Goal: Task Accomplishment & Management: Manage account settings

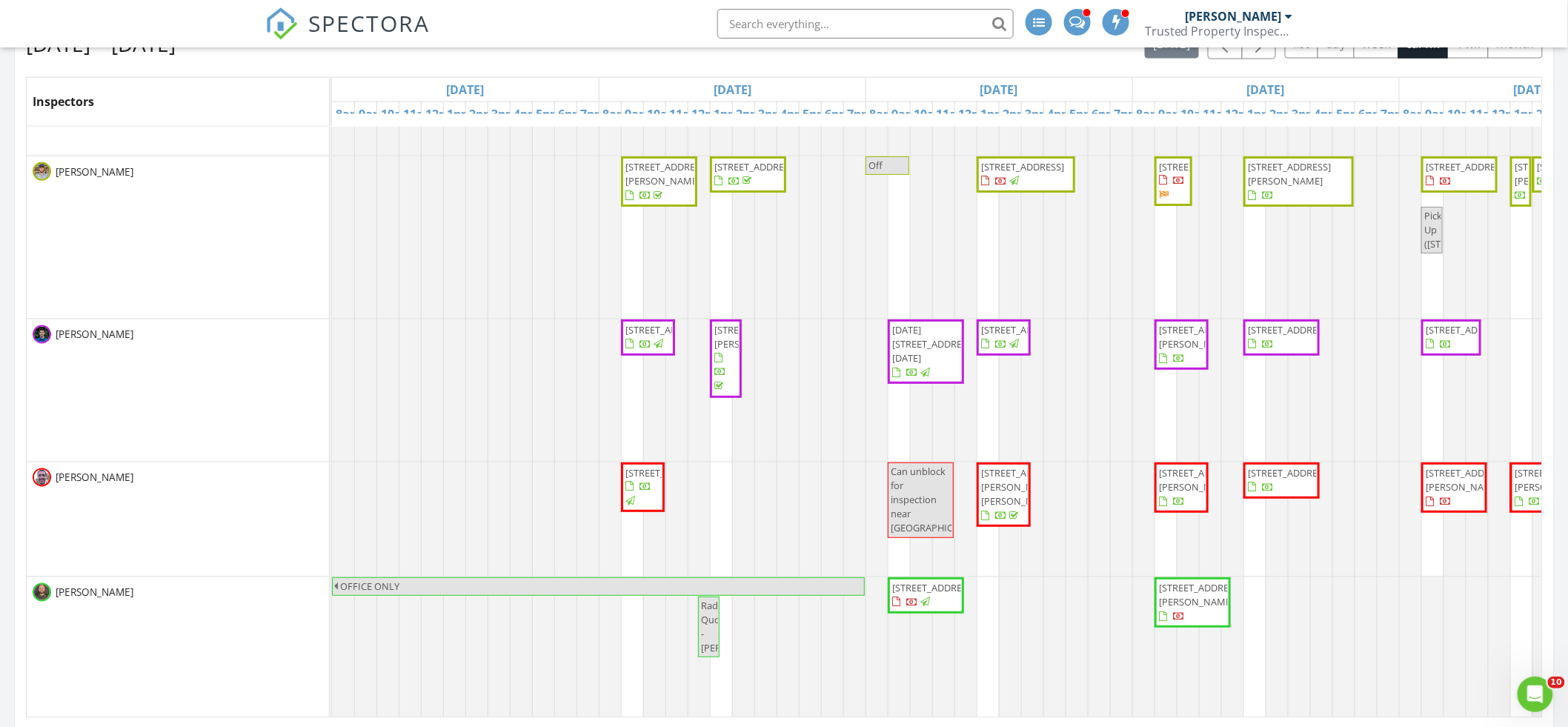
scroll to position [189, 0]
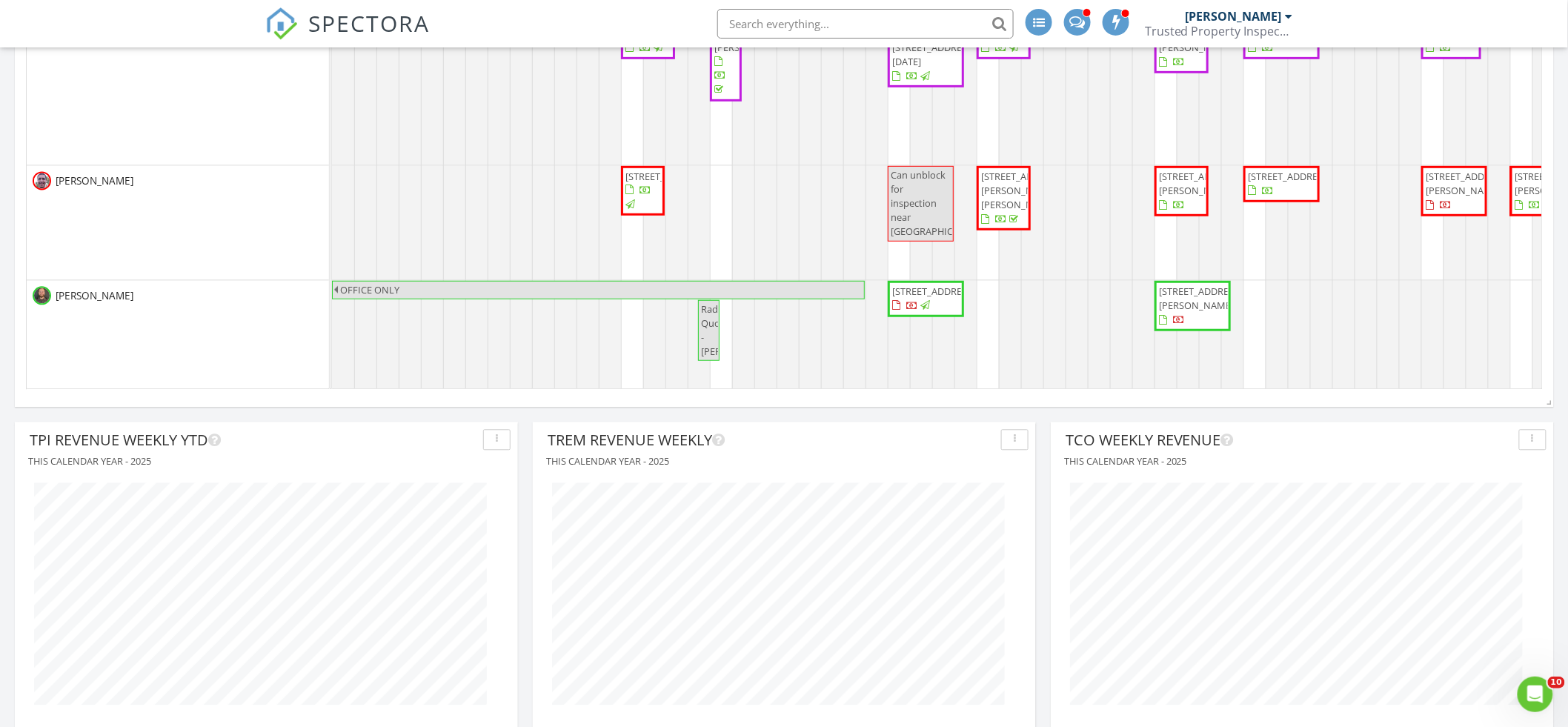
scroll to position [158, 0]
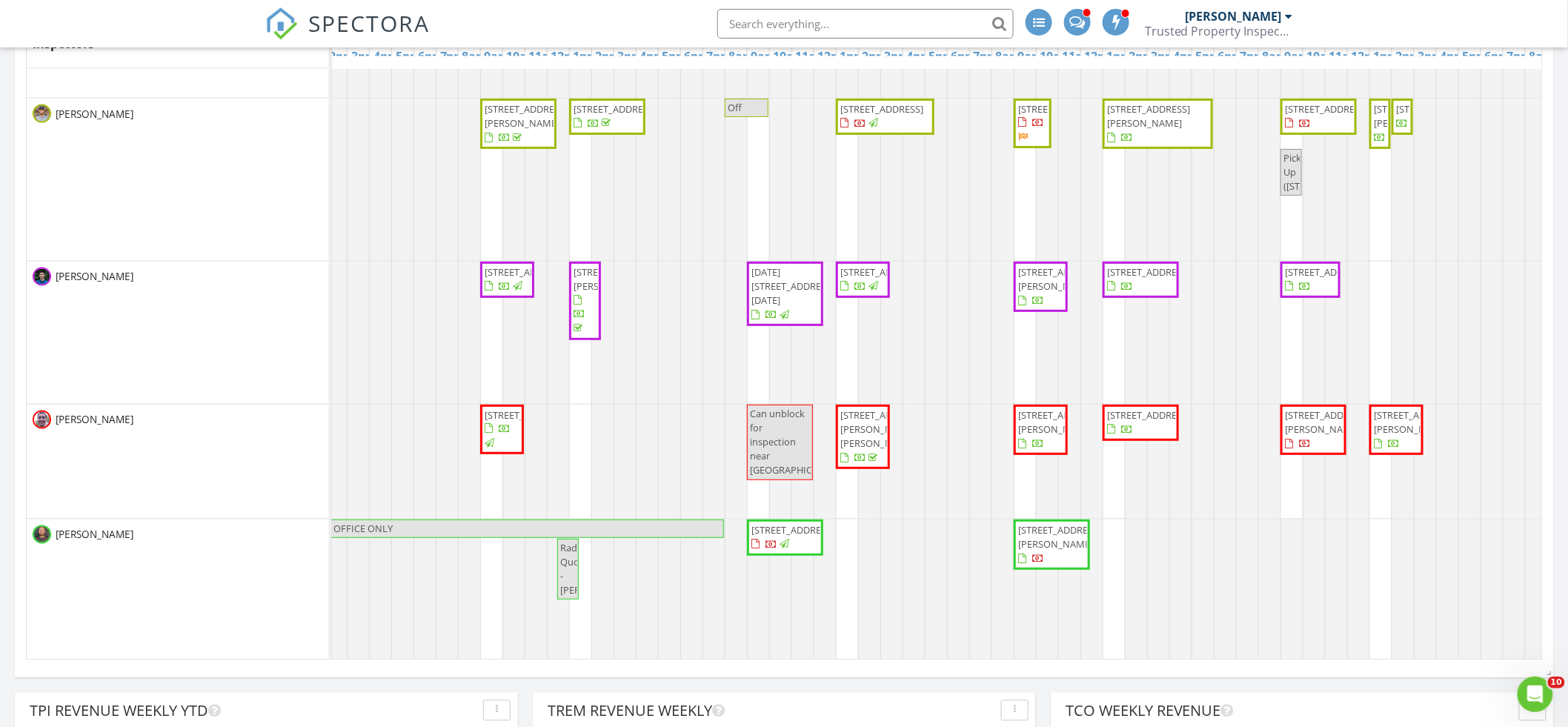
click at [897, 118] on span "1224 Cleveland Ave NW, Canton 44703" at bounding box center [885, 116] width 92 height 29
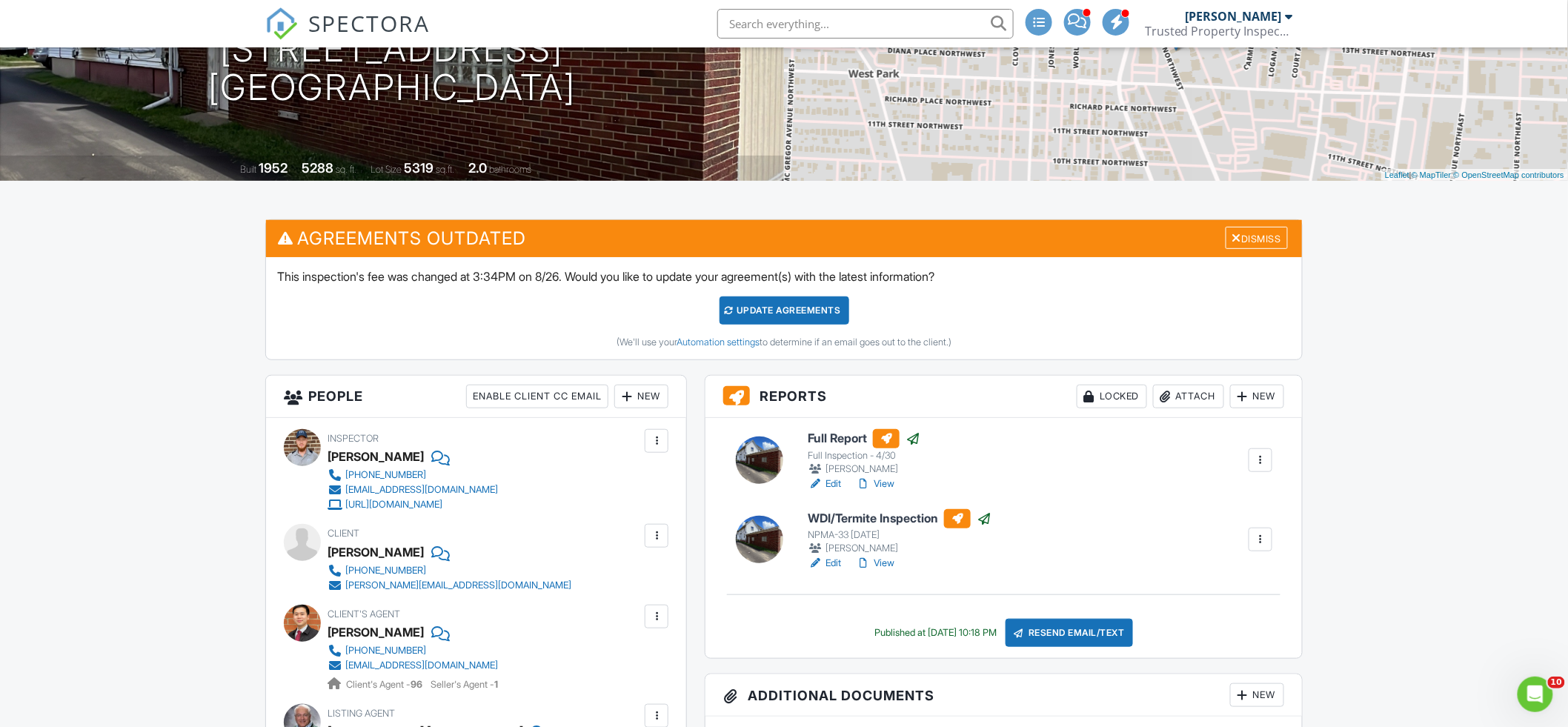
scroll to position [316, 0]
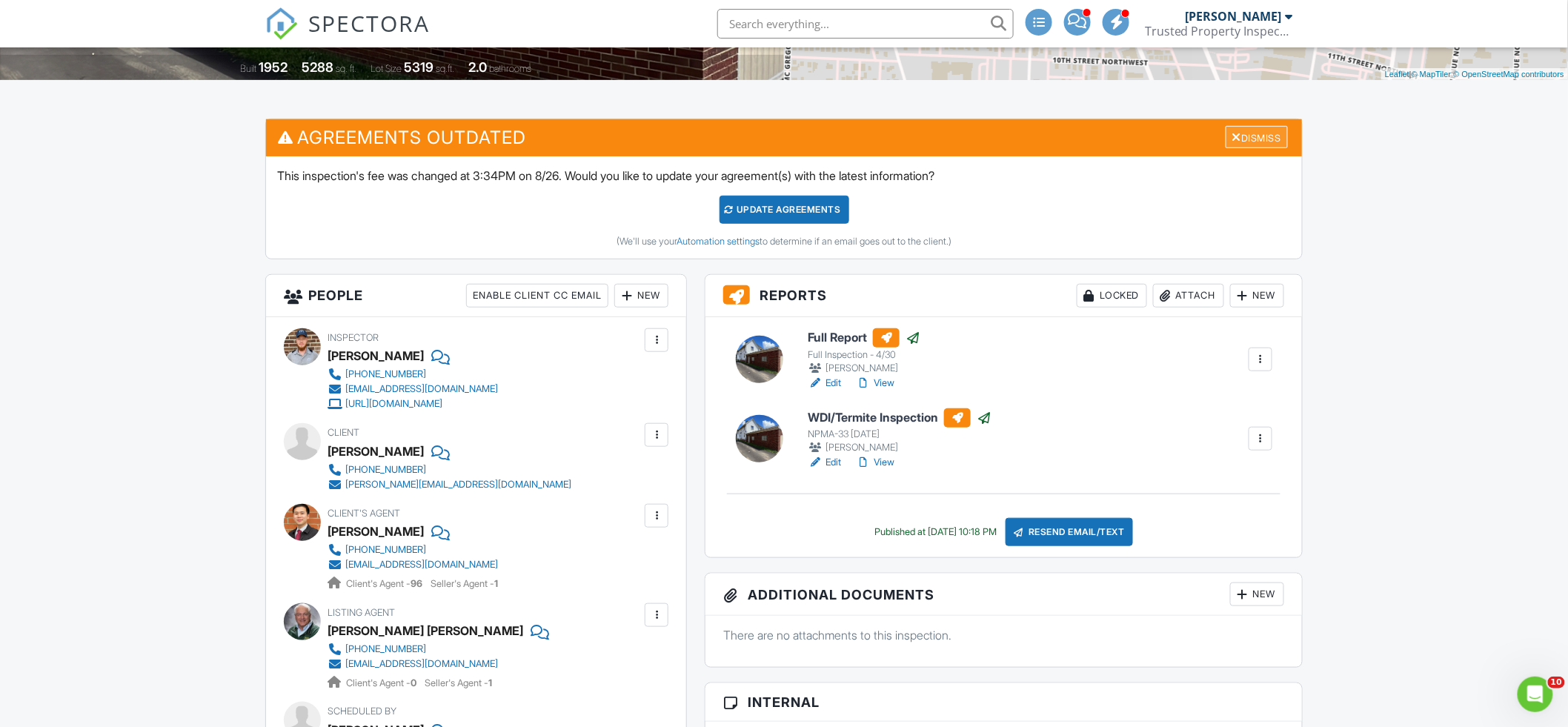
click at [1267, 127] on div "Dismiss" at bounding box center [1257, 137] width 62 height 23
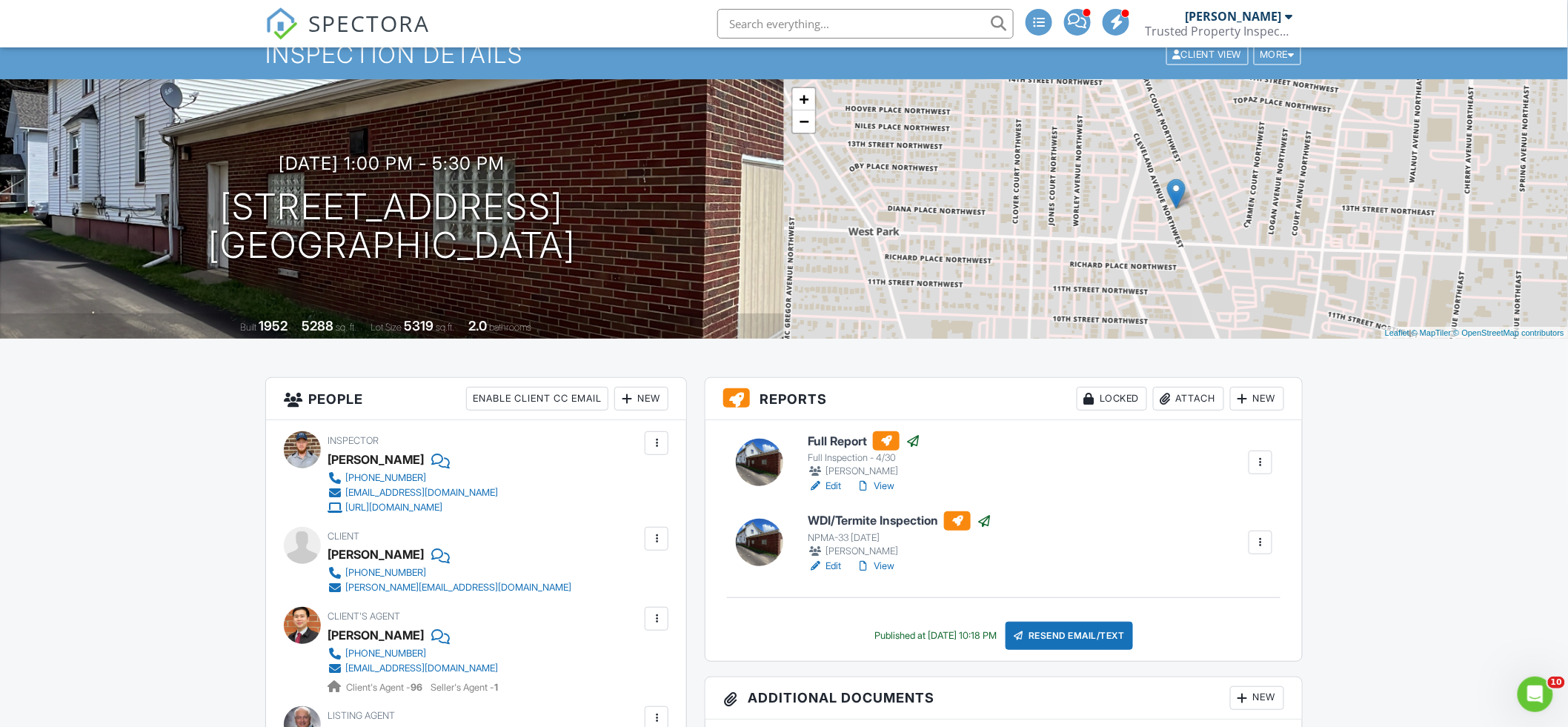
scroll to position [0, 0]
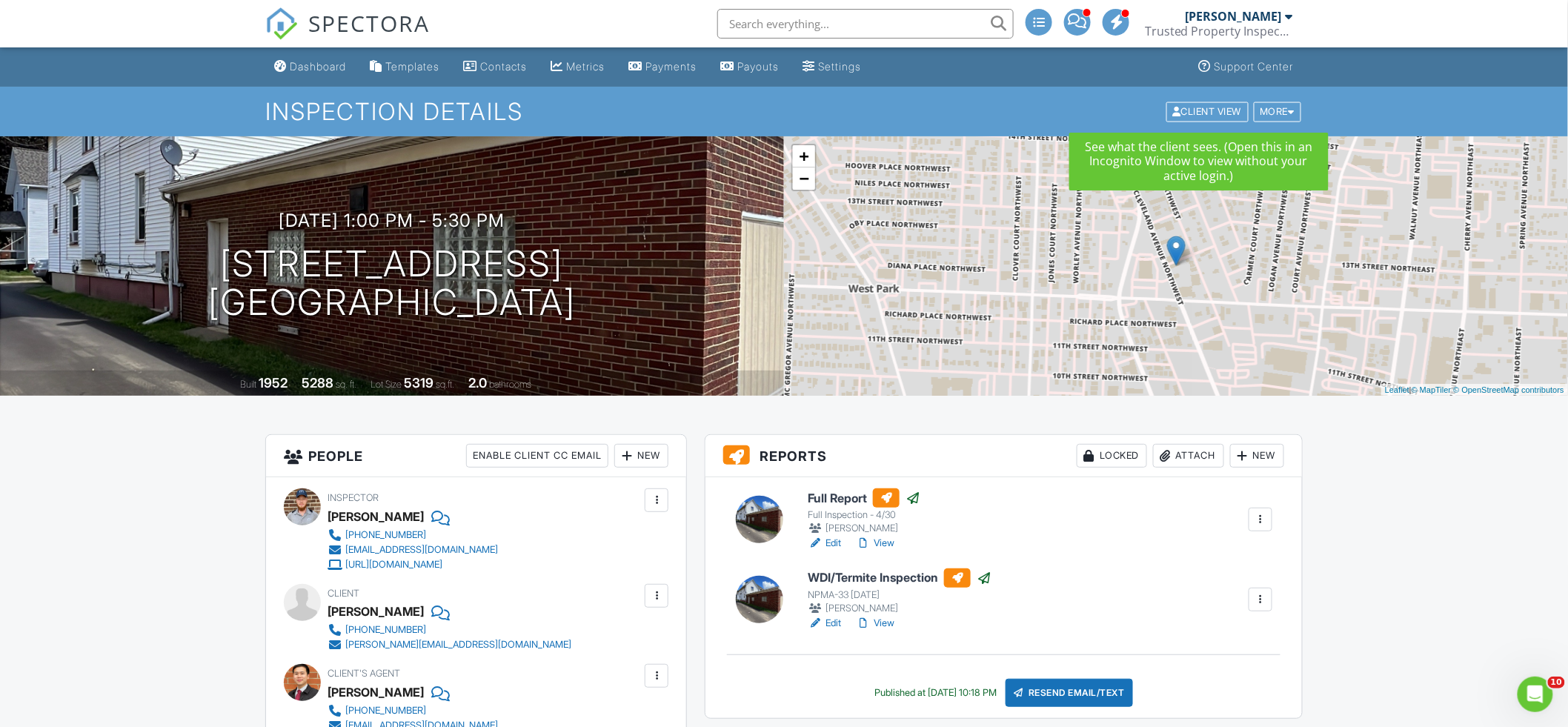
click at [1356, 96] on div "Inspection Details Client View More Property Details Reschedule Reorder / Copy …" at bounding box center [784, 111] width 1568 height 50
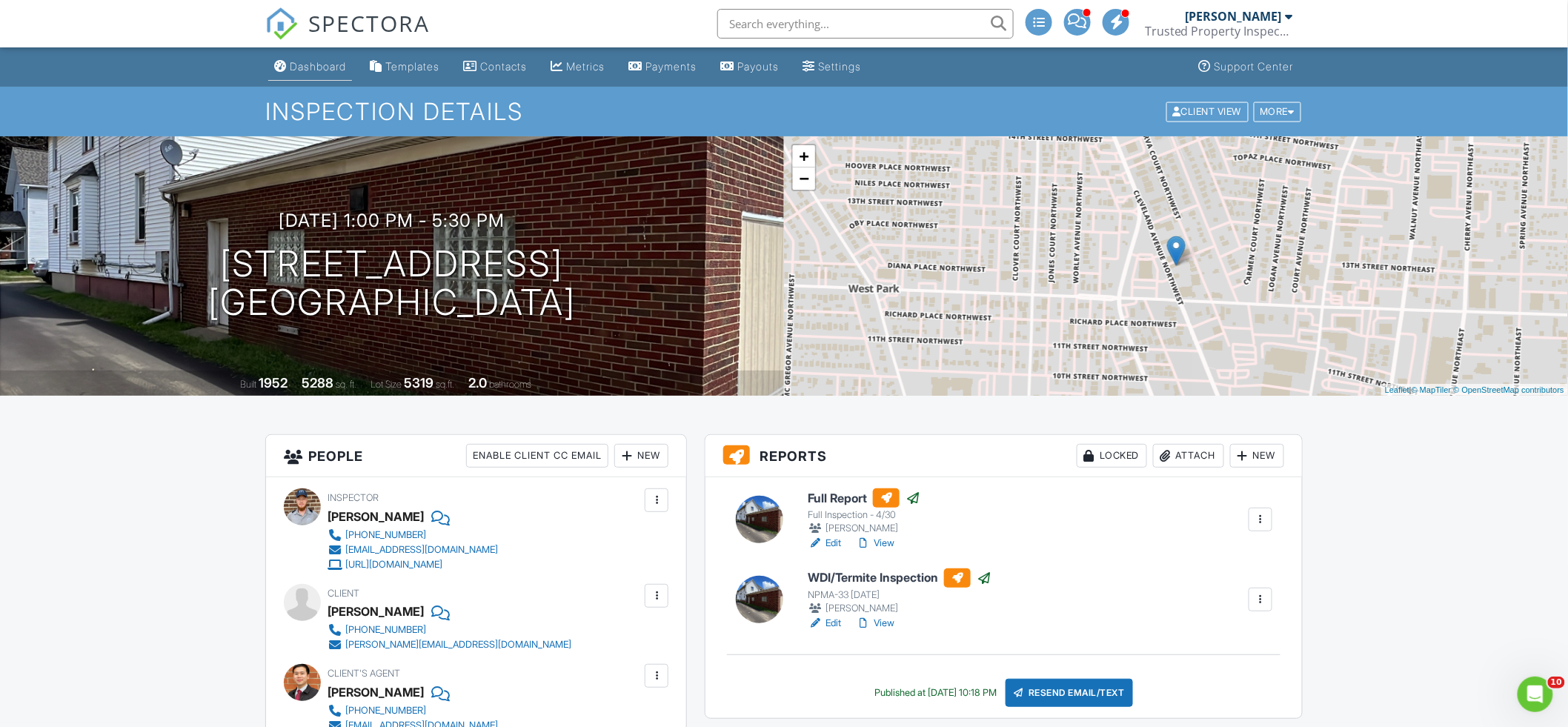
click at [342, 61] on div "Dashboard" at bounding box center [318, 66] width 56 height 13
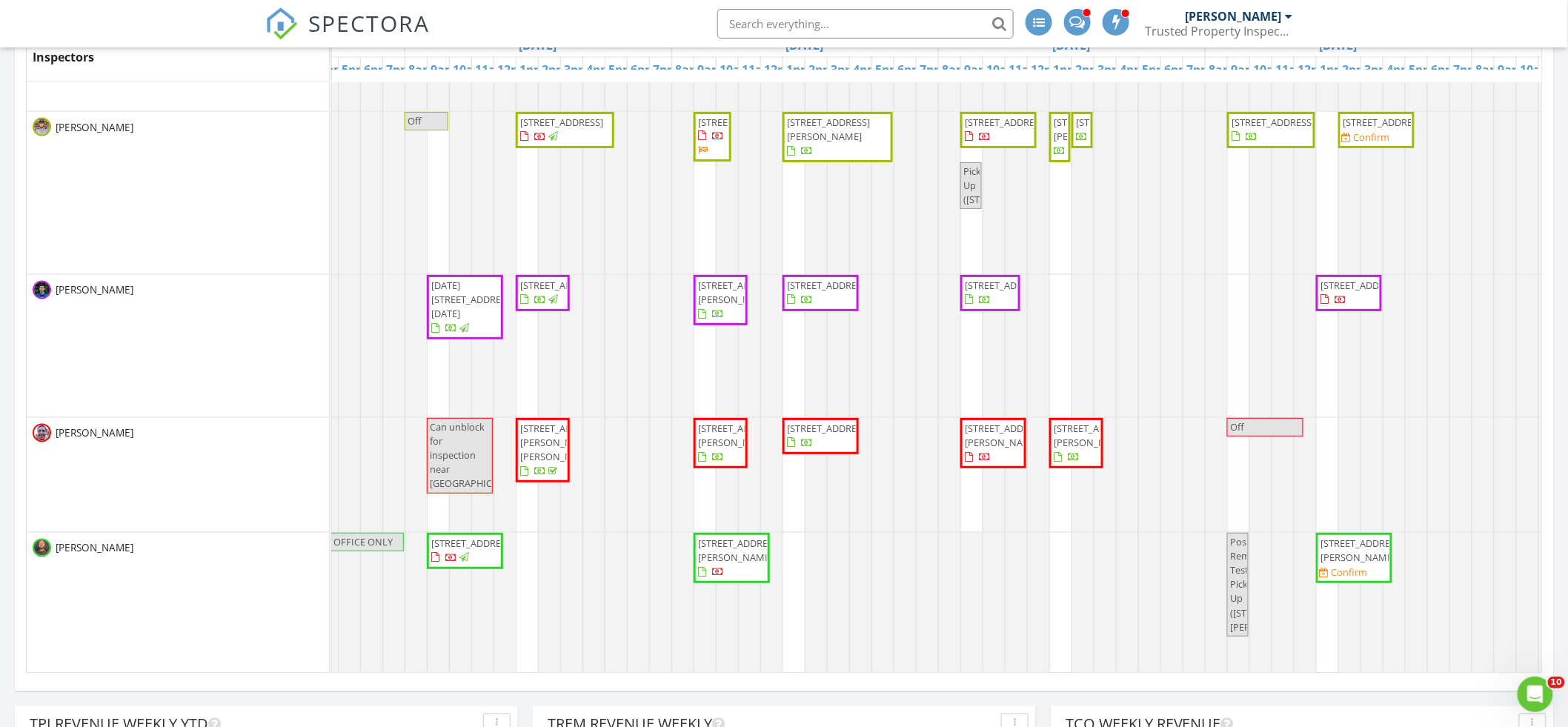
scroll to position [0, 388]
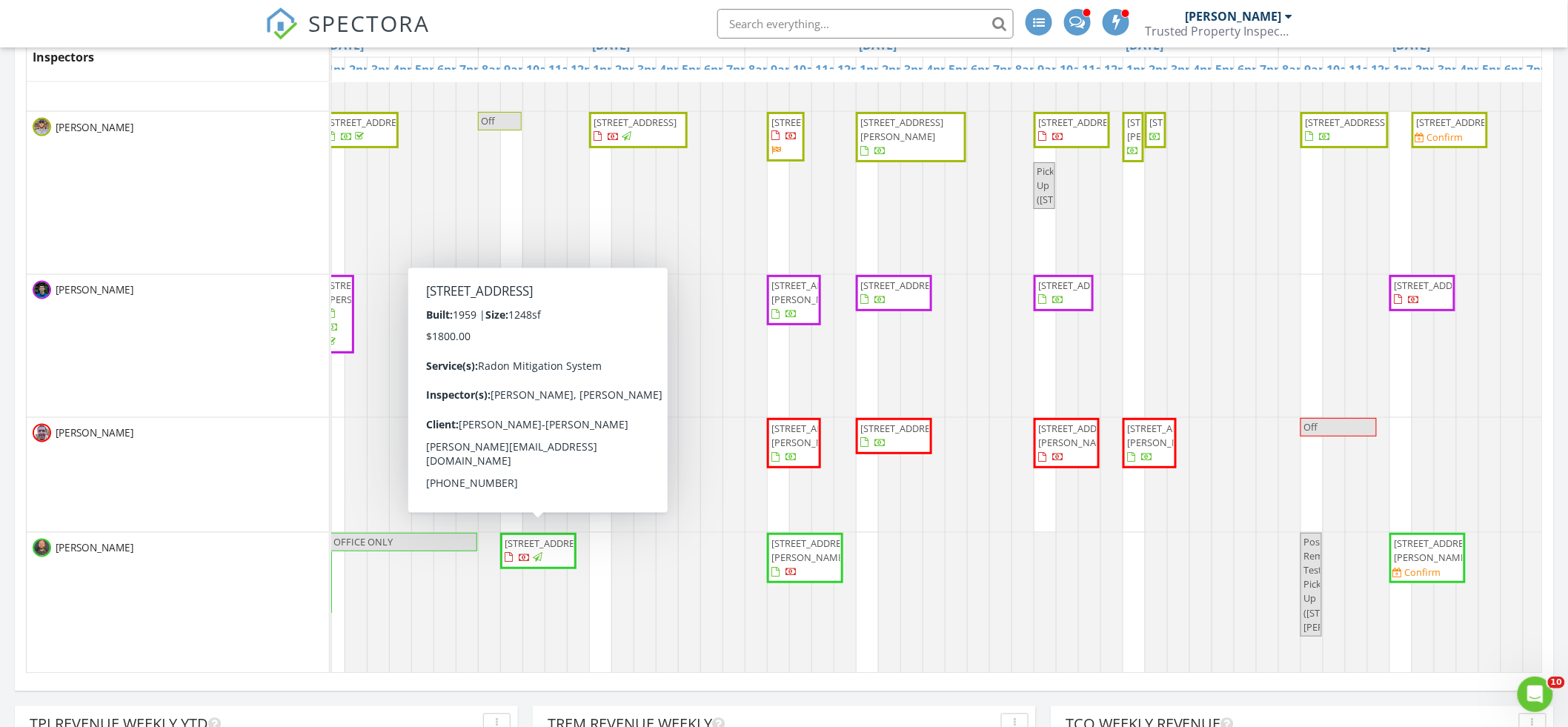
click at [548, 566] on span "518 E Clearview Ave, Worthington 43085" at bounding box center [538, 551] width 70 height 29
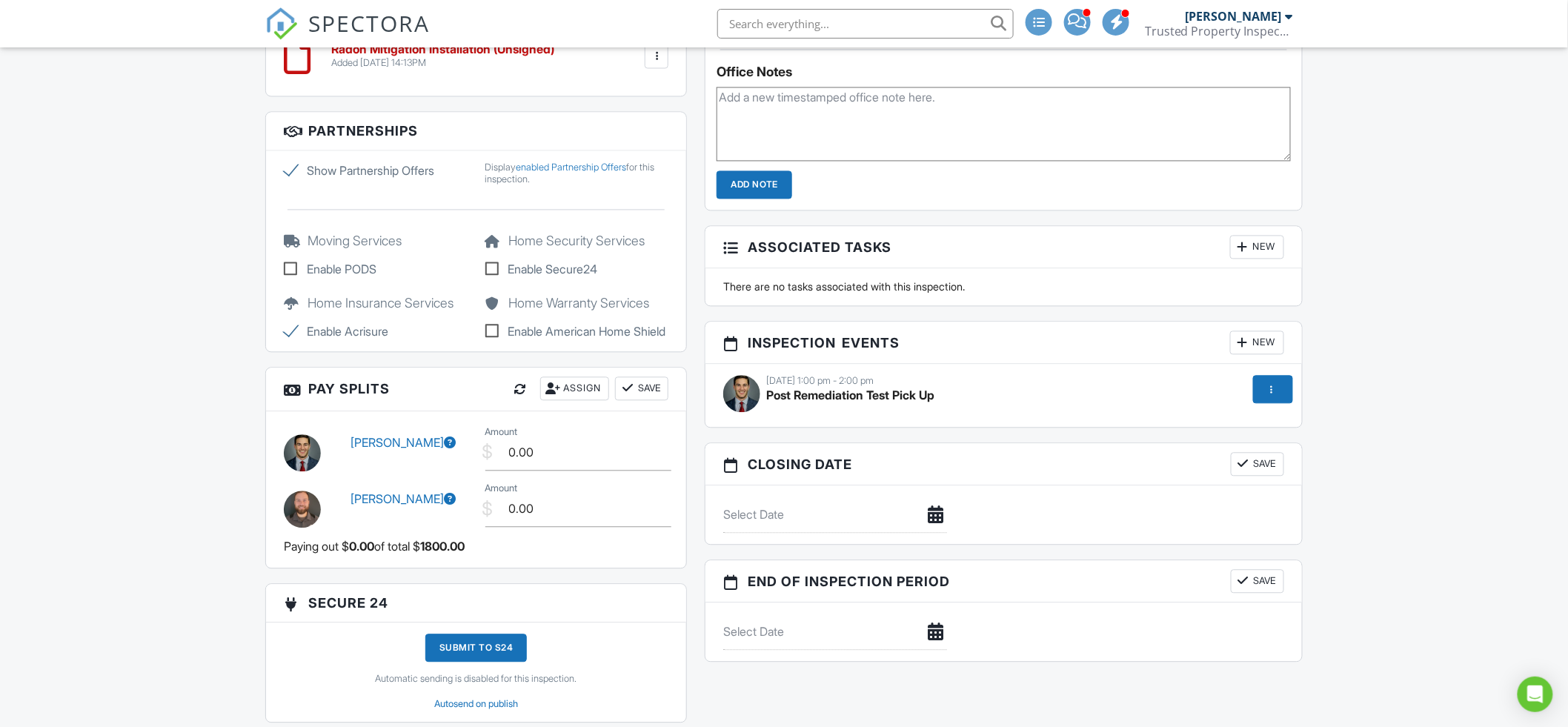
click at [825, 402] on span "Post Remediation Test Pick Up" at bounding box center [850, 395] width 168 height 15
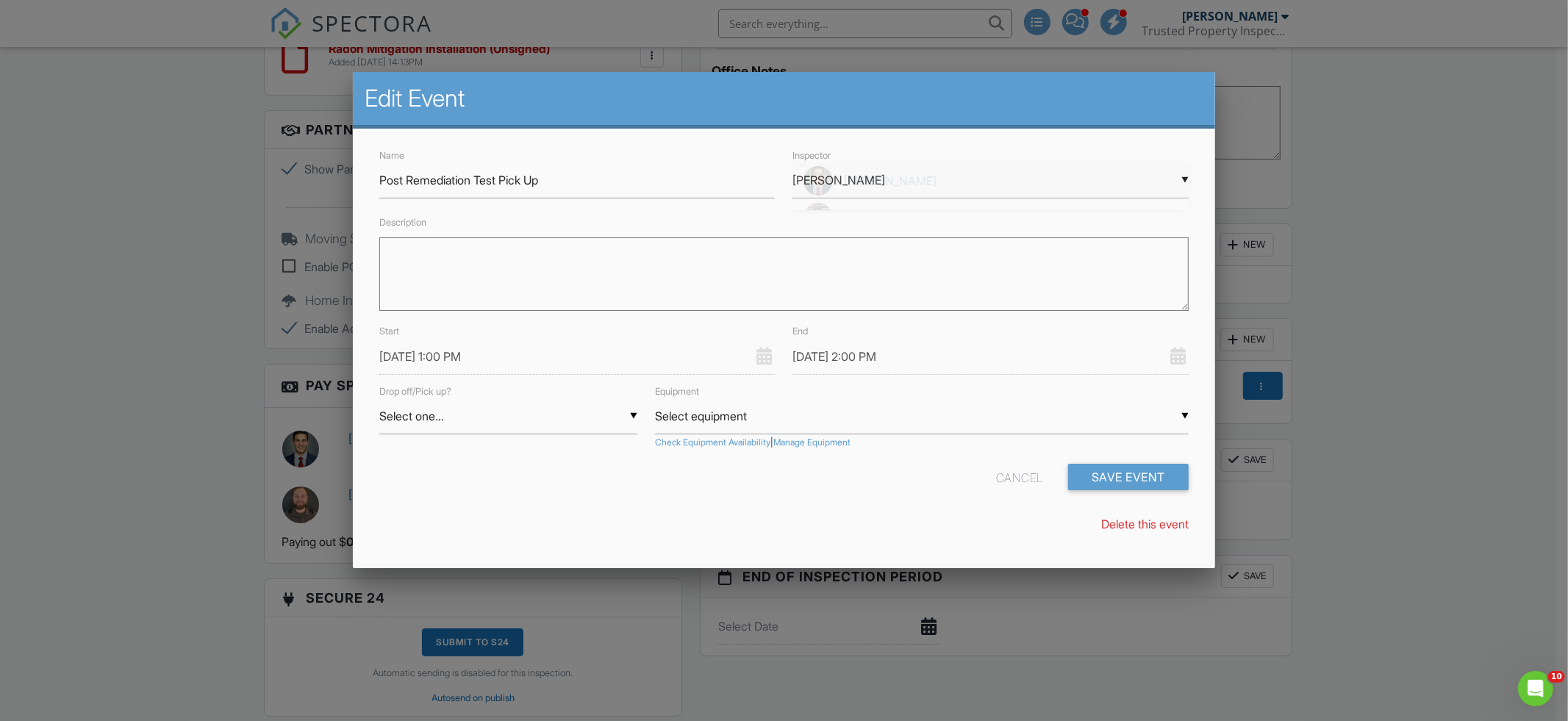
click at [842, 183] on div "▼ [PERSON_NAME] [PERSON_NAME] [PERSON_NAME] [PERSON_NAME] [PERSON_NAME] [PERSON…" at bounding box center [990, 180] width 397 height 36
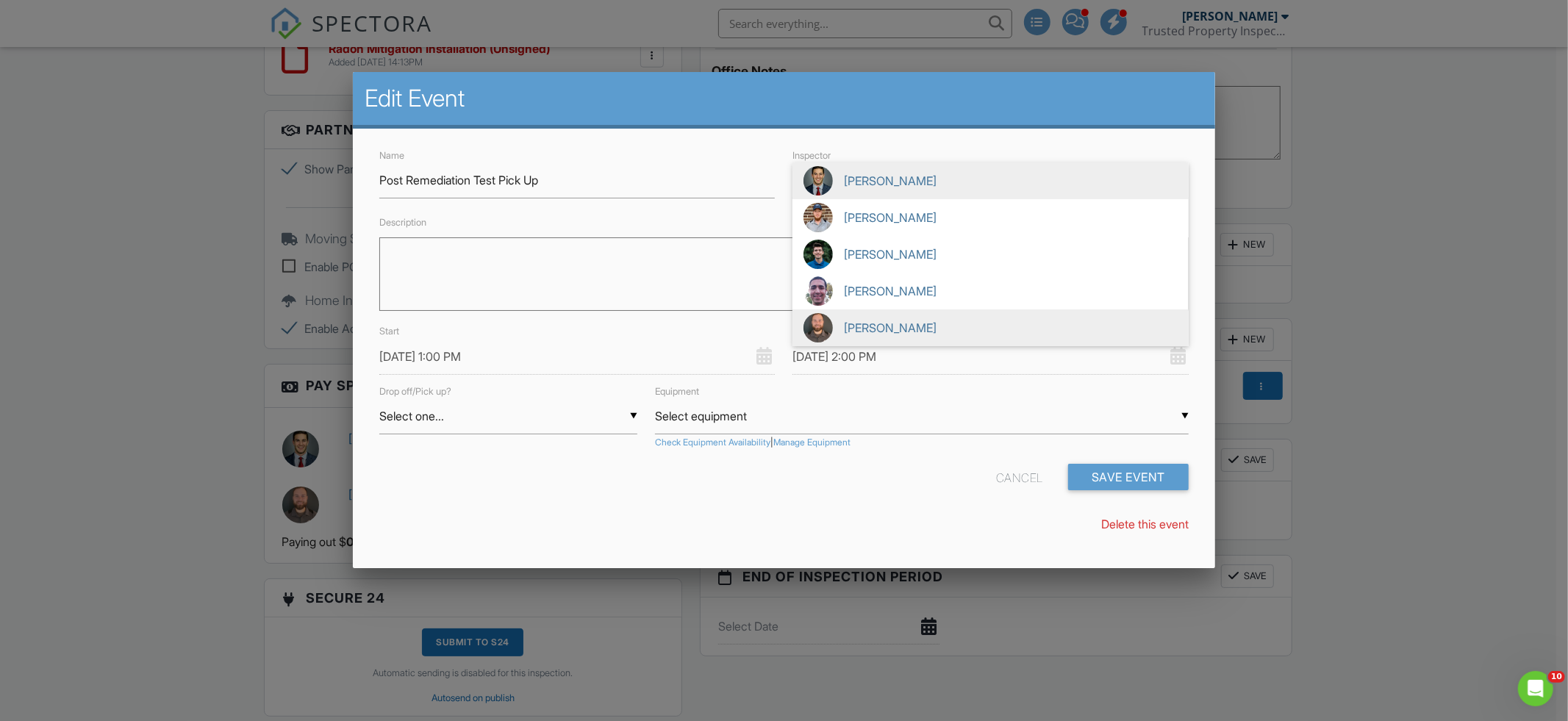
click at [879, 327] on span "[PERSON_NAME]" at bounding box center [990, 328] width 397 height 37
type input "[PERSON_NAME]"
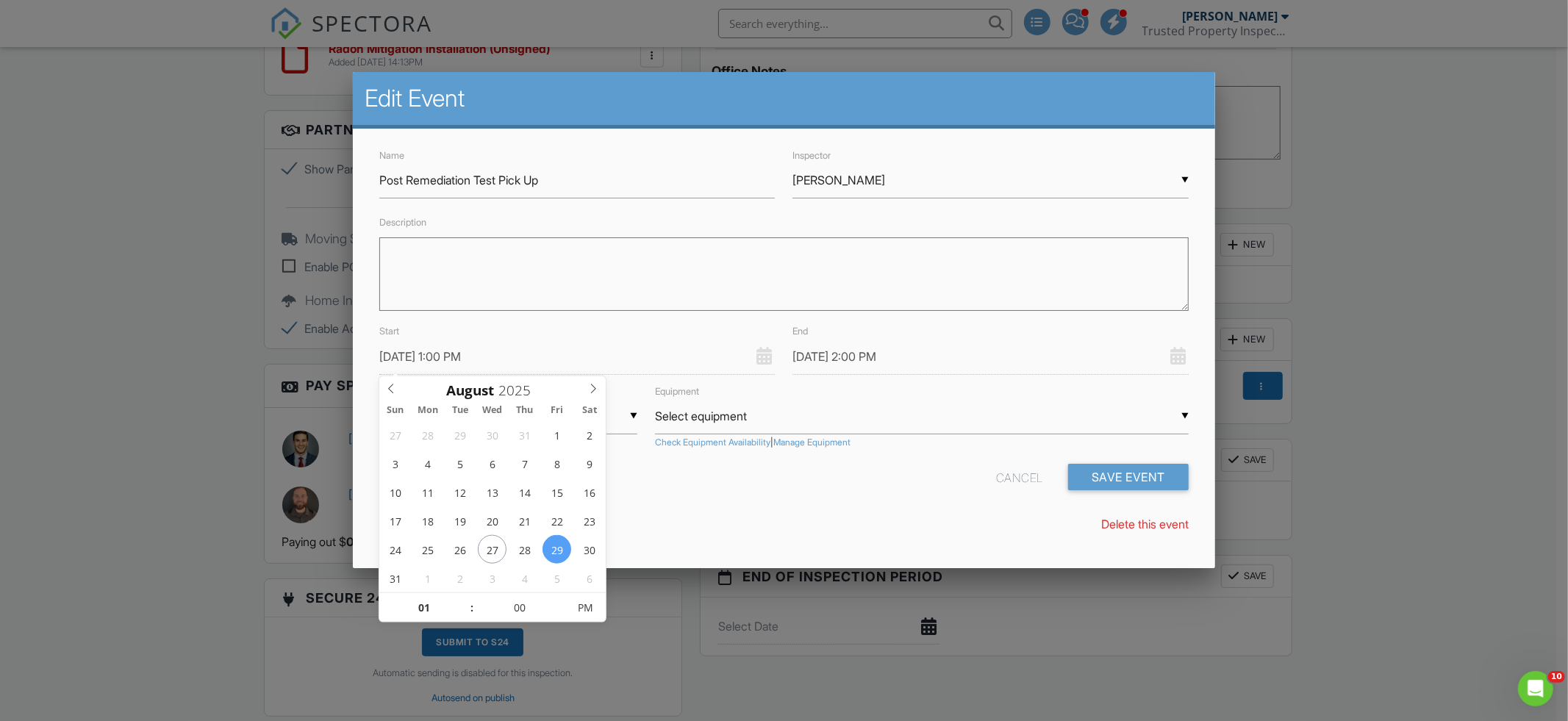
click at [591, 350] on input "[DATE] 1:00 PM" at bounding box center [578, 357] width 397 height 36
click at [1180, 483] on button "Save Event" at bounding box center [1128, 477] width 121 height 27
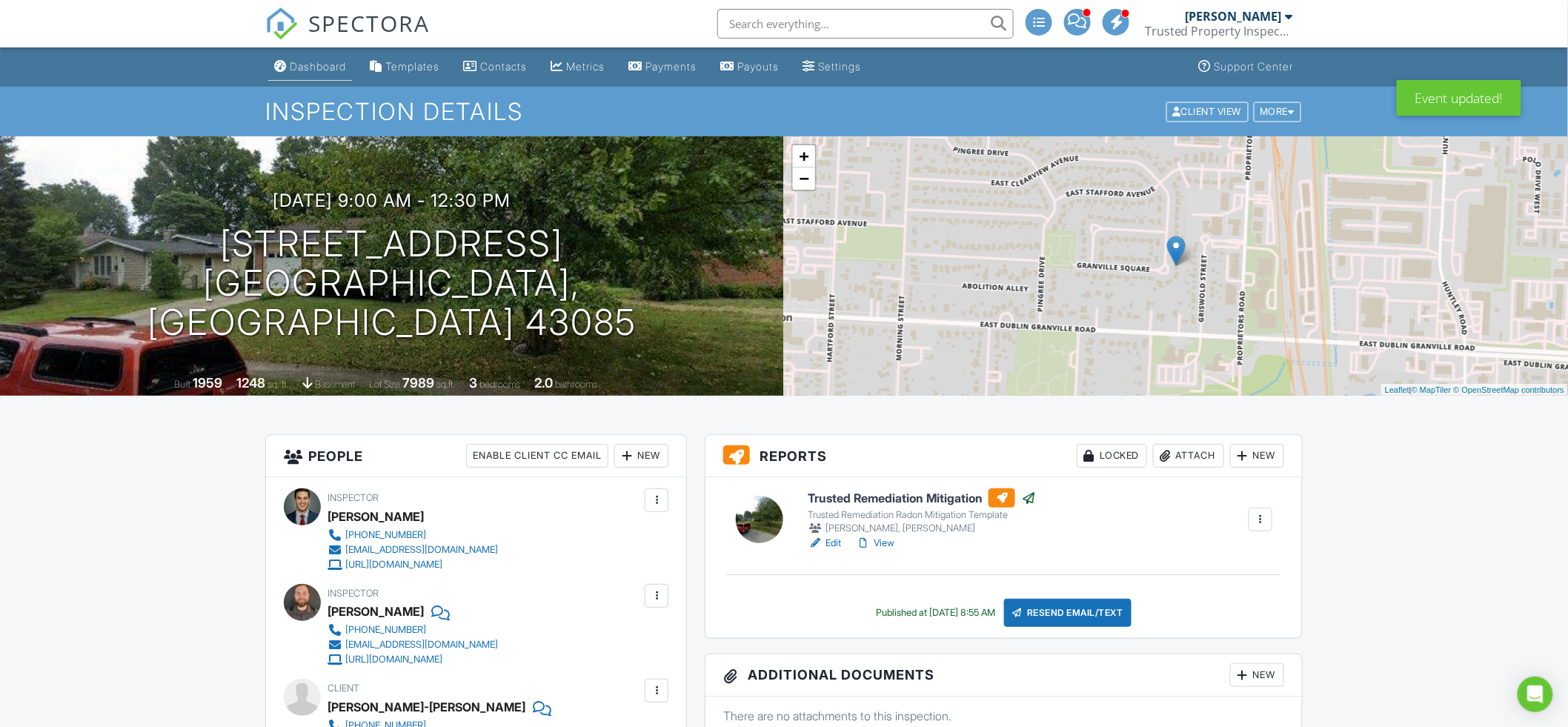
click at [321, 78] on link "Dashboard" at bounding box center [310, 67] width 84 height 28
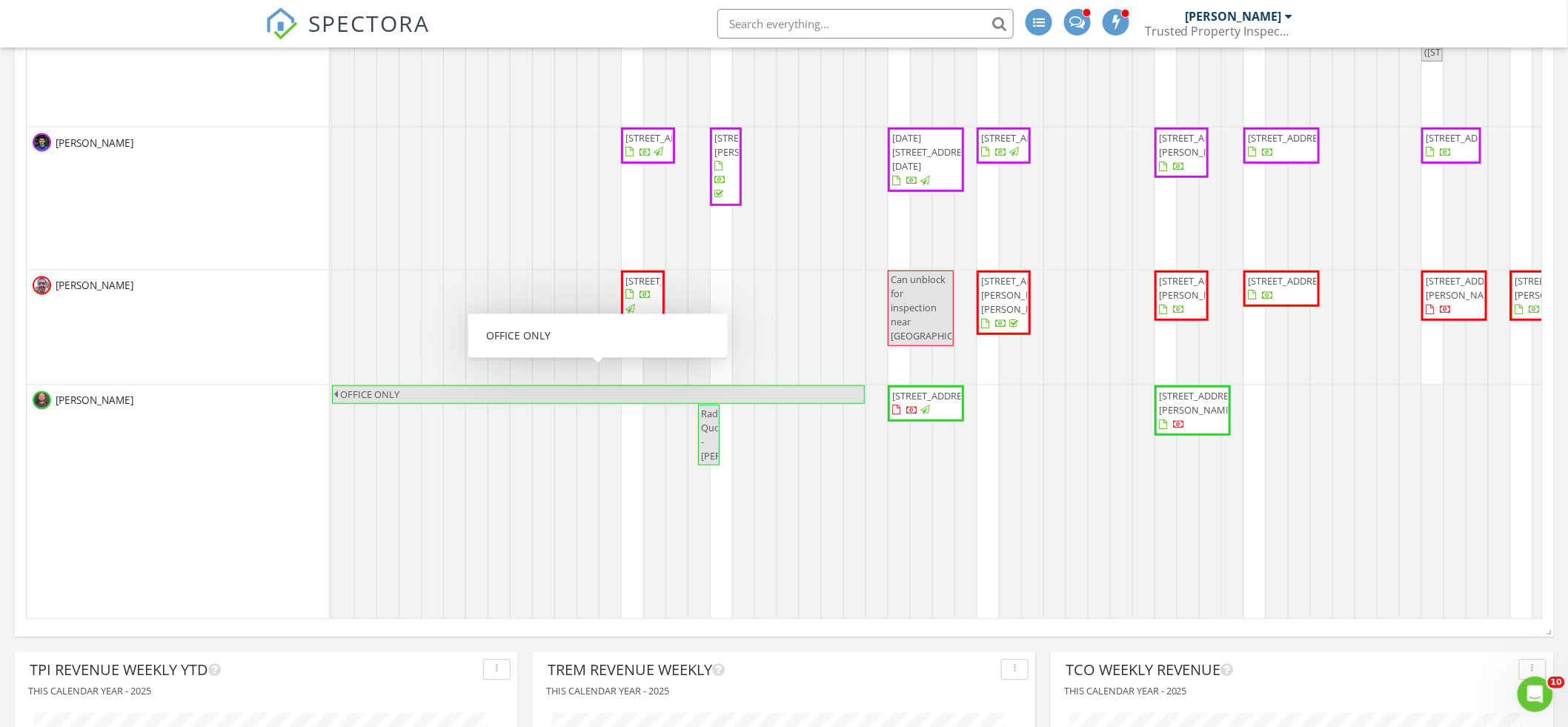
scroll to position [263, 0]
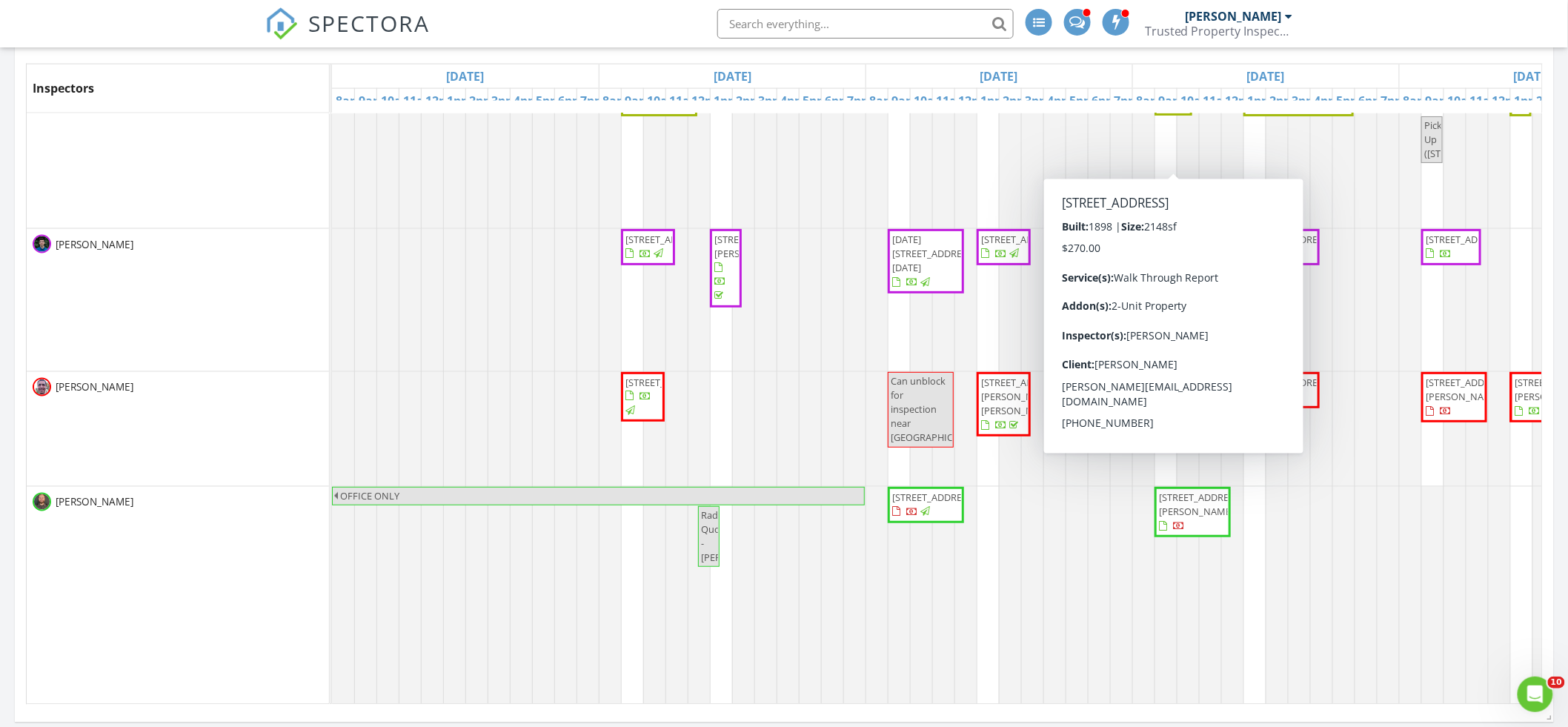
click at [1183, 83] on span "6912 Wakefield Ave, Cleveland 44102" at bounding box center [1200, 76] width 83 height 13
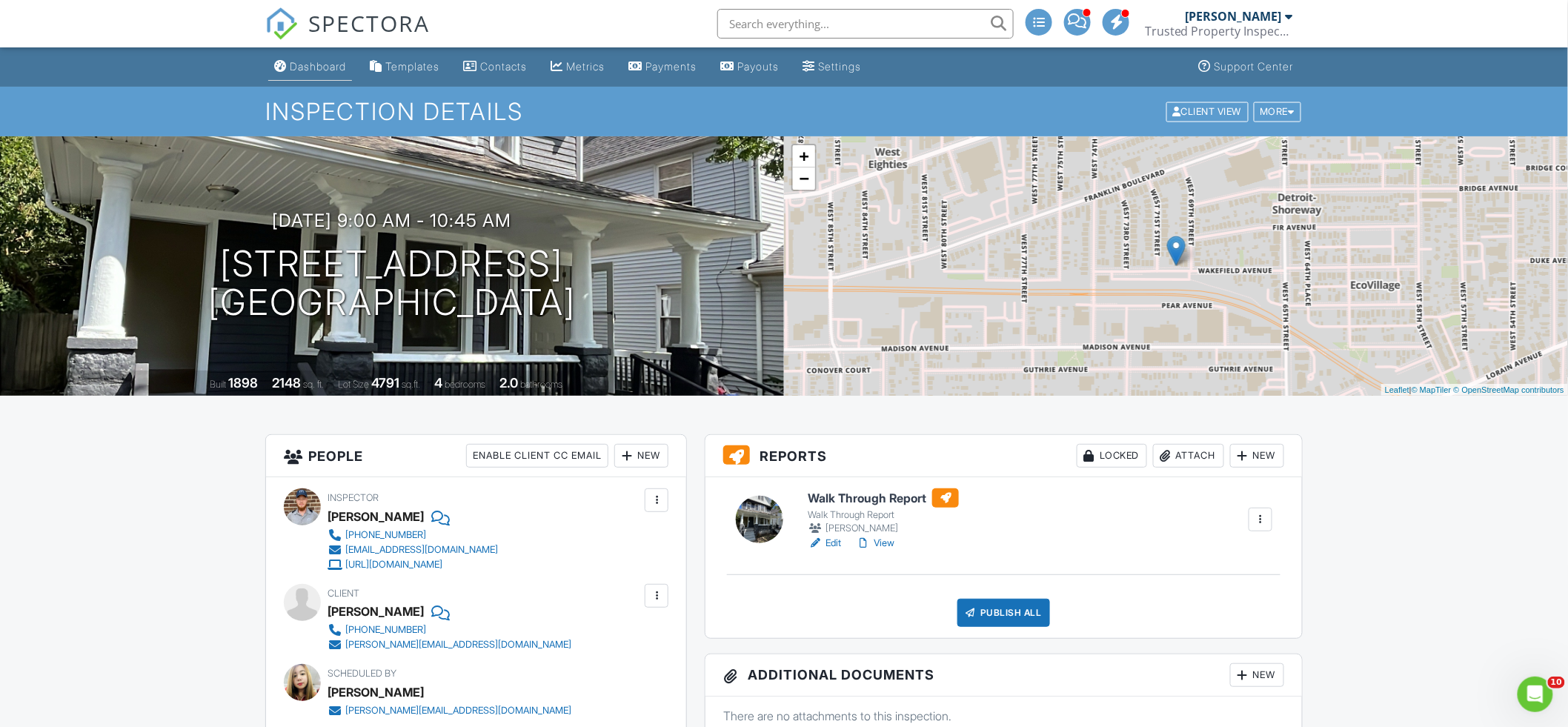
click at [322, 67] on div "Dashboard" at bounding box center [318, 66] width 56 height 13
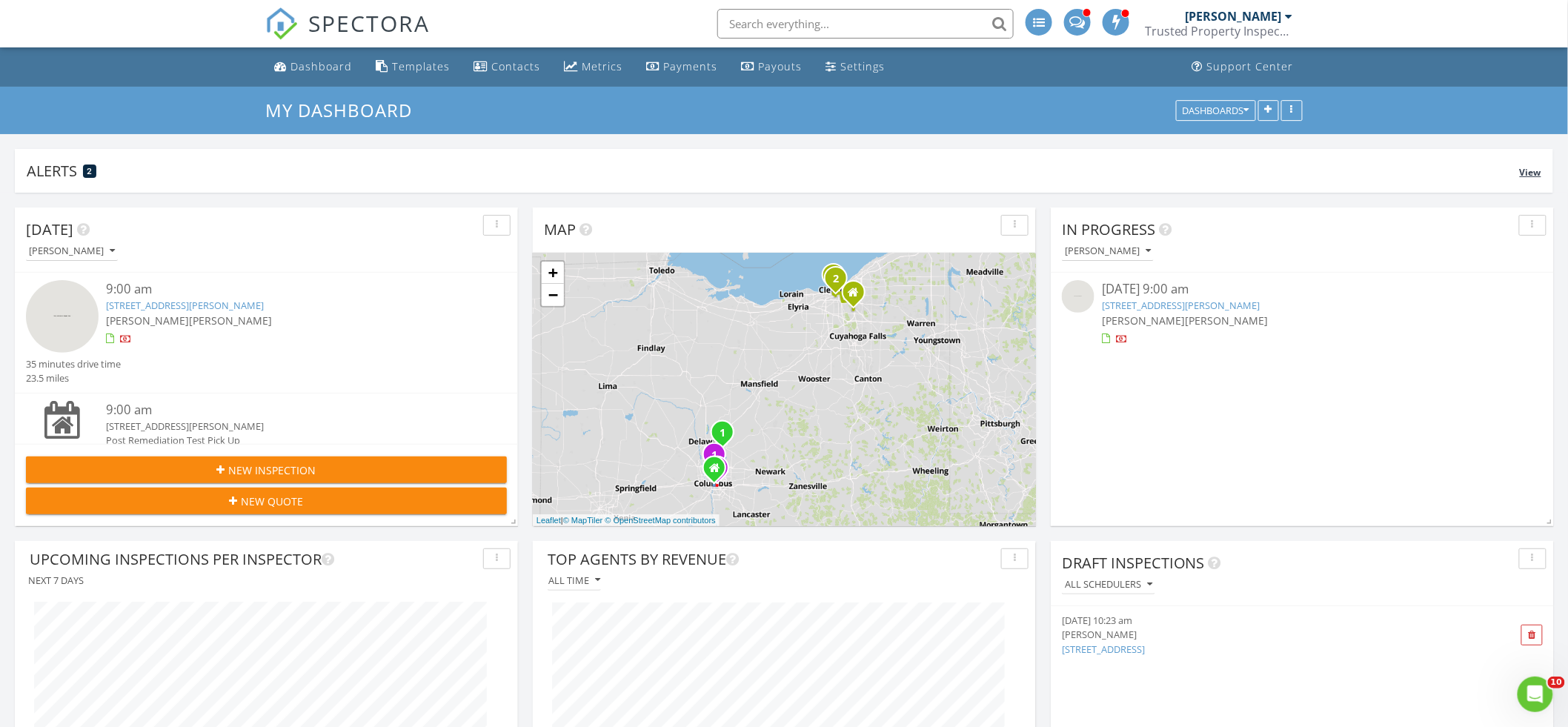
click at [1526, 169] on span "View" at bounding box center [1530, 172] width 21 height 13
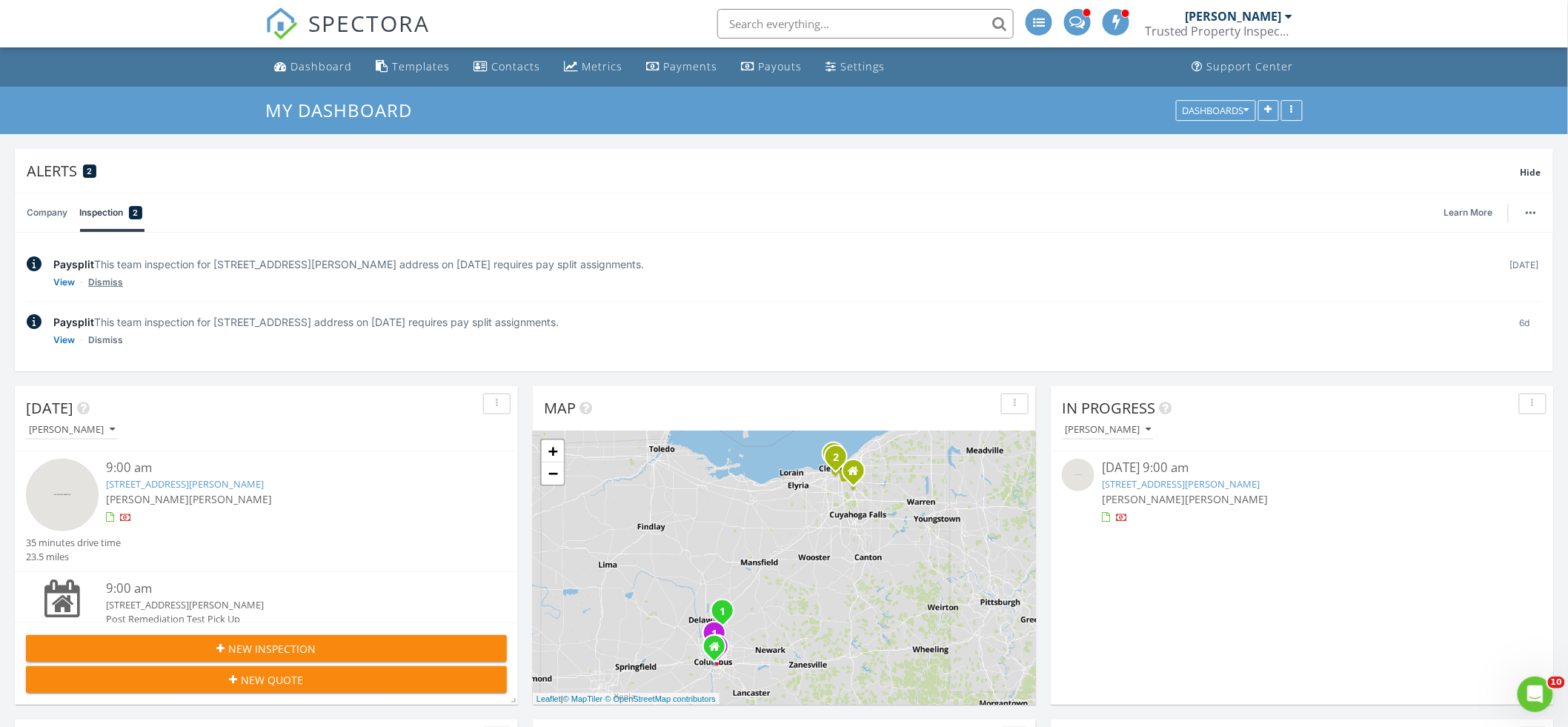
click at [113, 285] on link "Dismiss" at bounding box center [106, 282] width 35 height 15
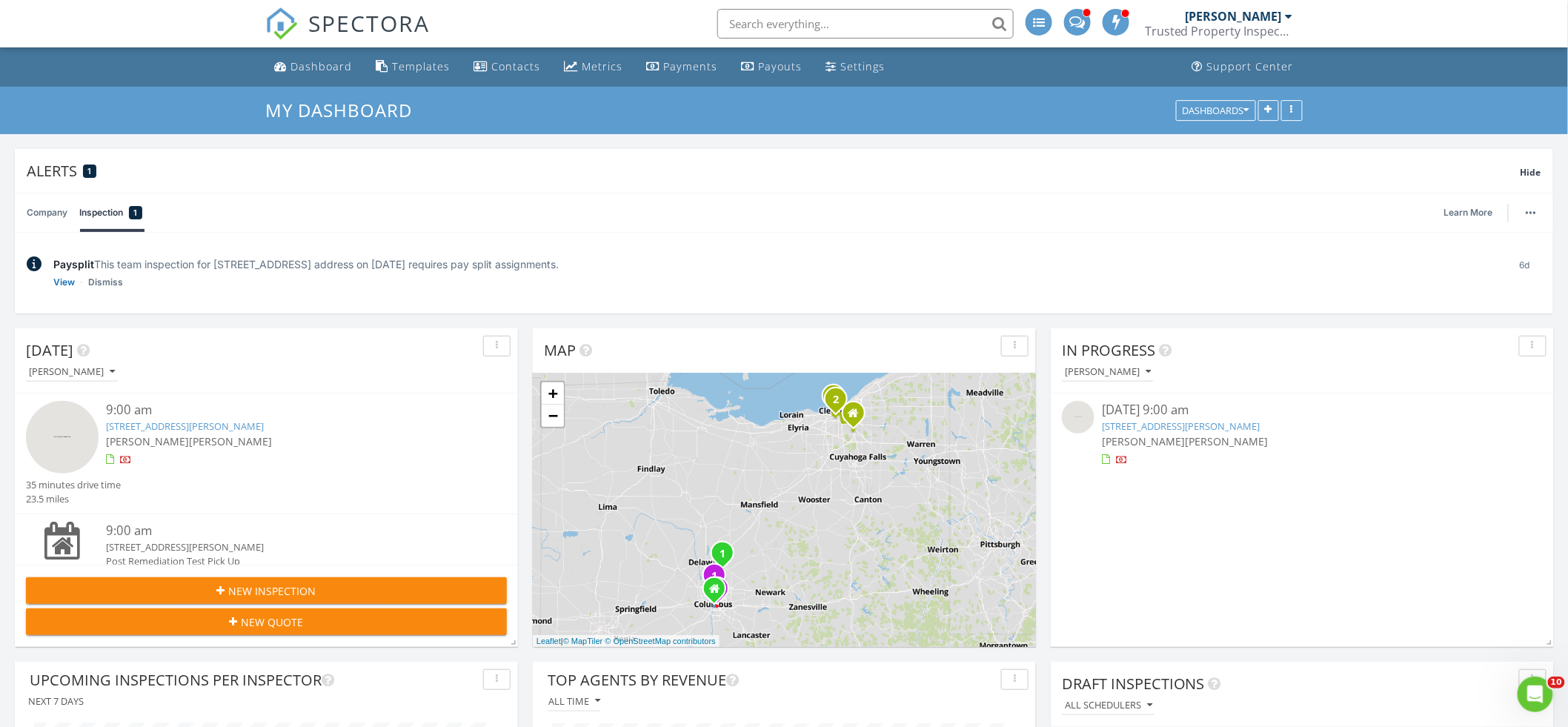
click at [113, 286] on link "Dismiss" at bounding box center [106, 282] width 35 height 15
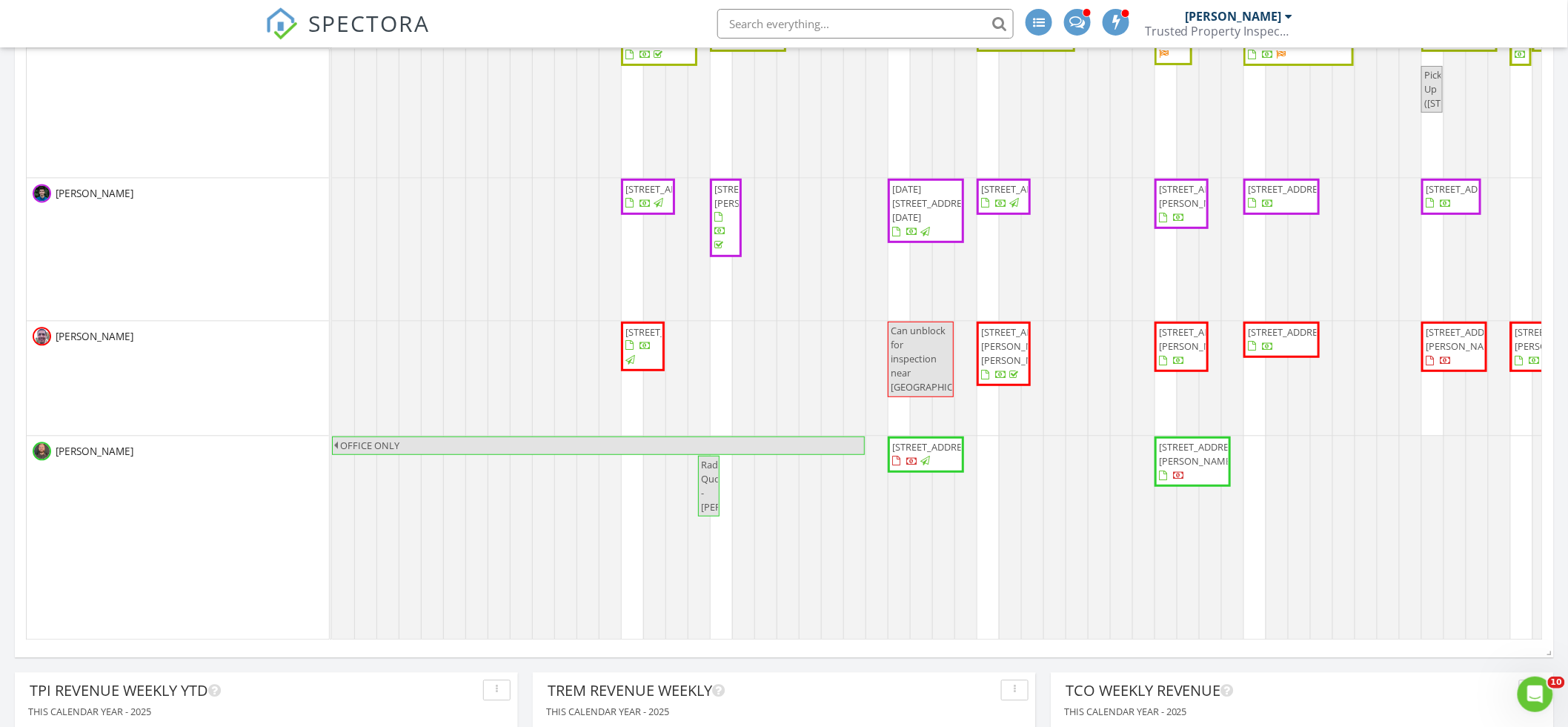
scroll to position [243, 0]
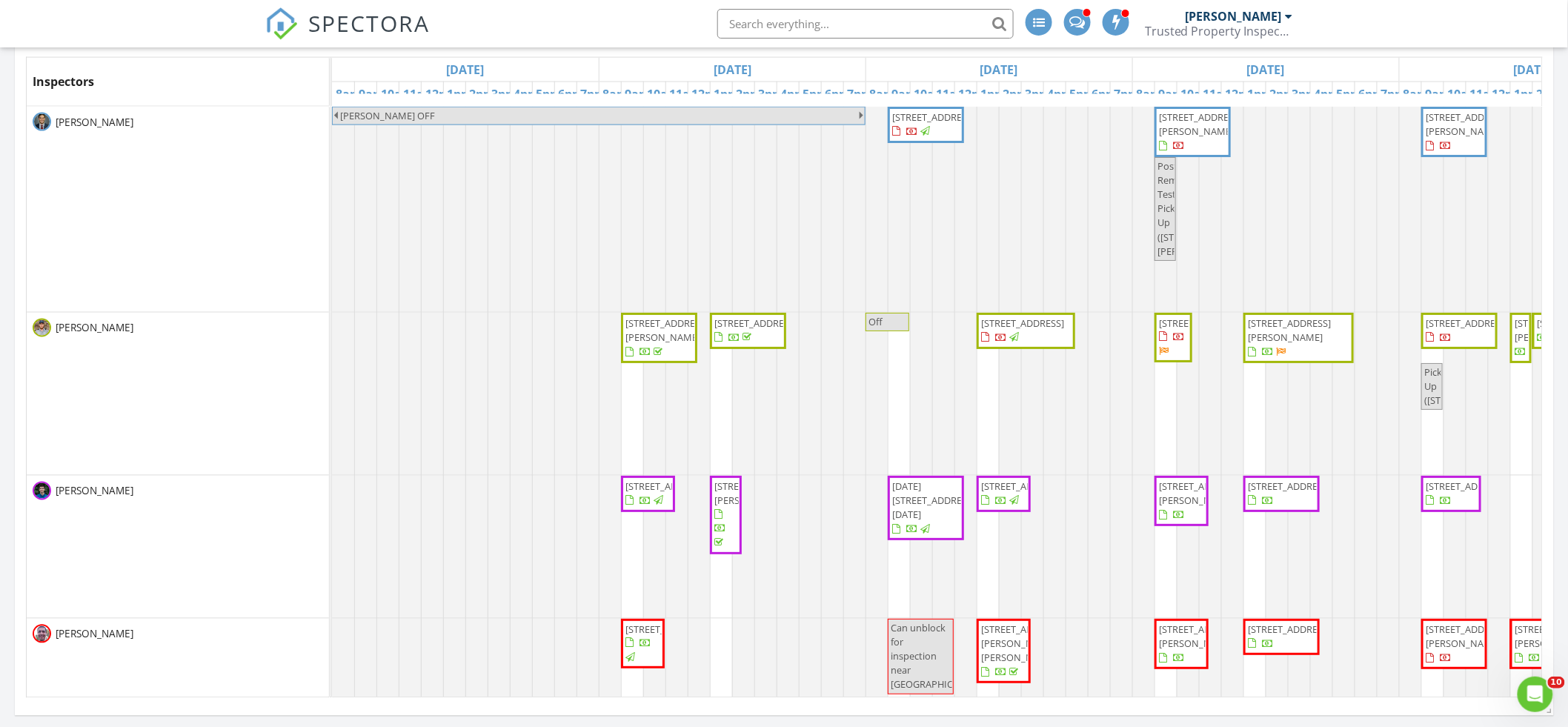
scroll to position [866, 0]
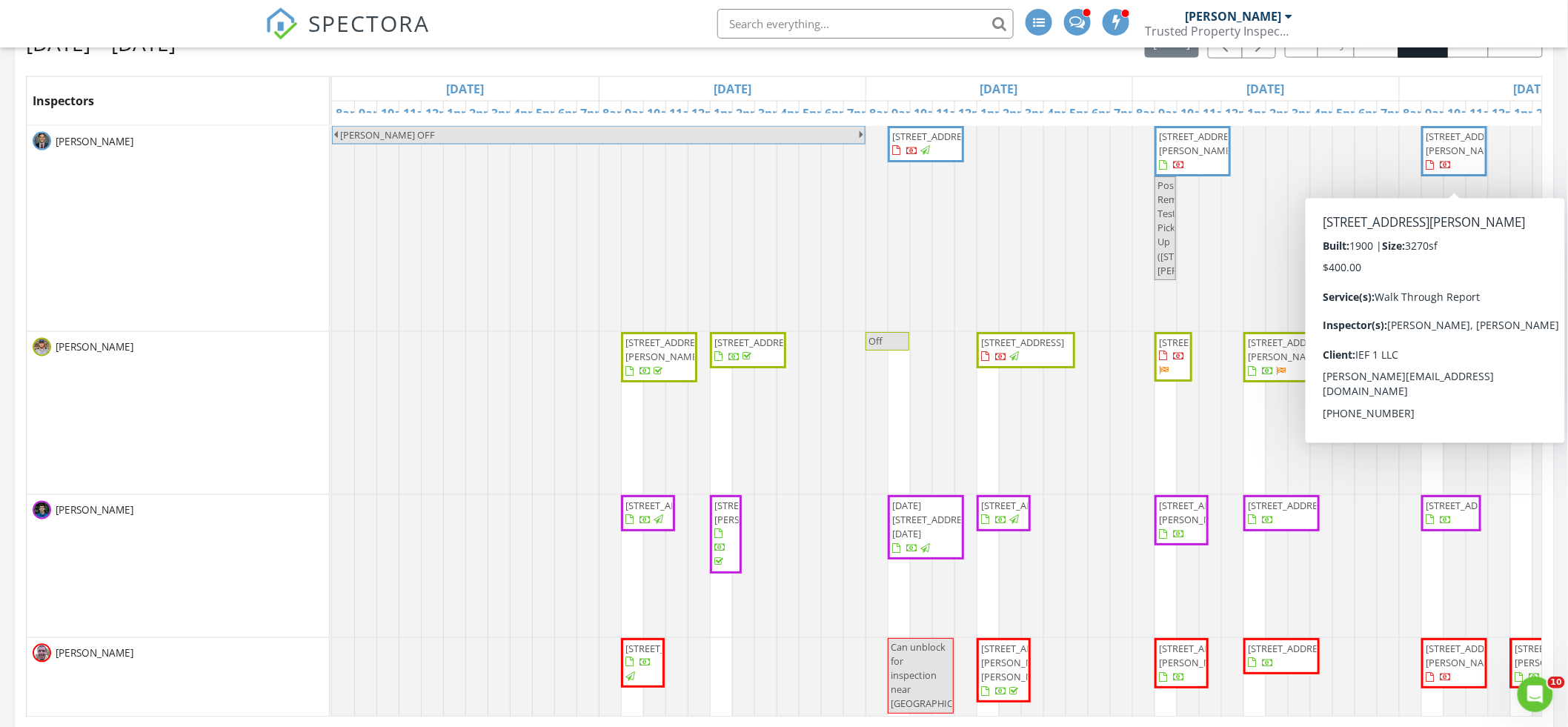
click at [1438, 157] on span "[STREET_ADDRESS][PERSON_NAME]" at bounding box center [1467, 143] width 83 height 28
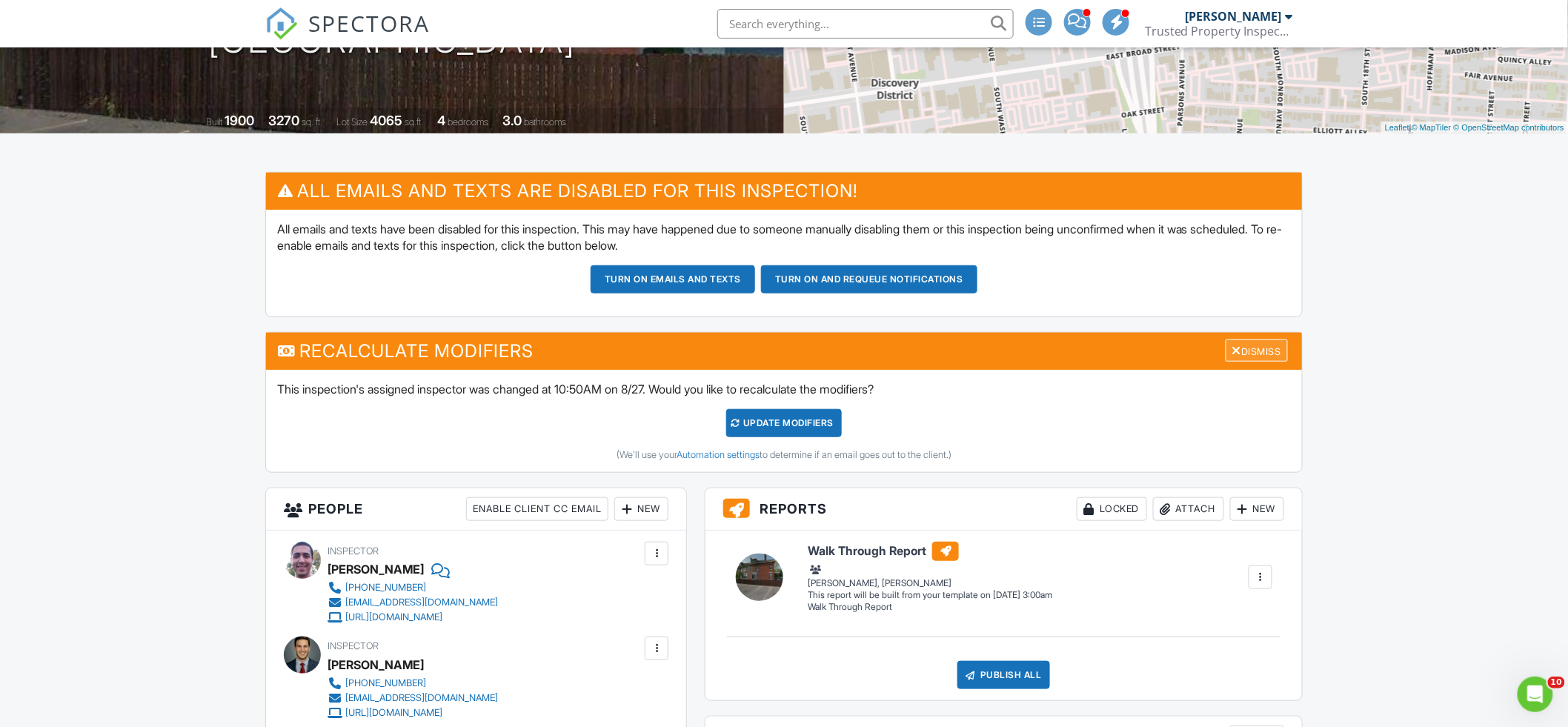
click at [1254, 352] on div "Dismiss" at bounding box center [1257, 351] width 62 height 23
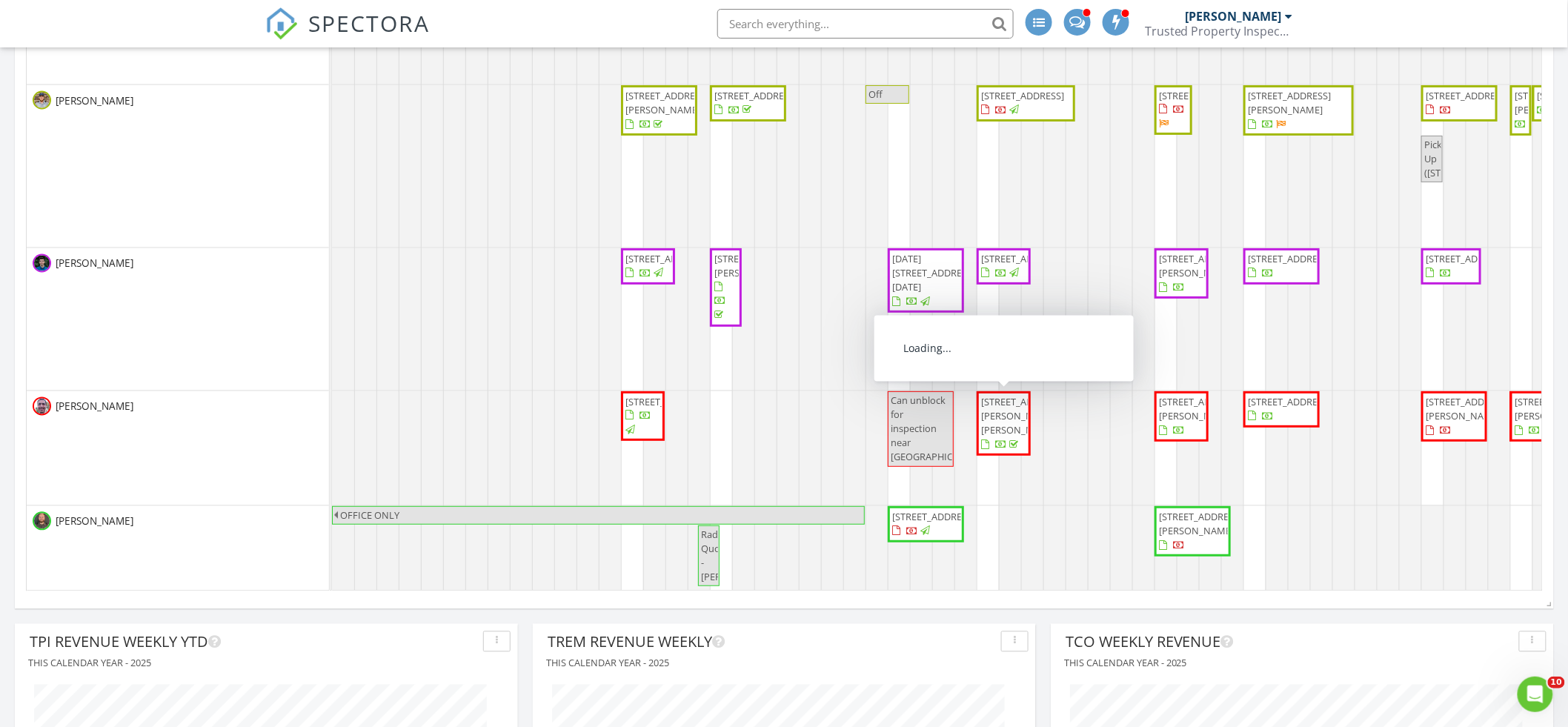
scroll to position [124, 0]
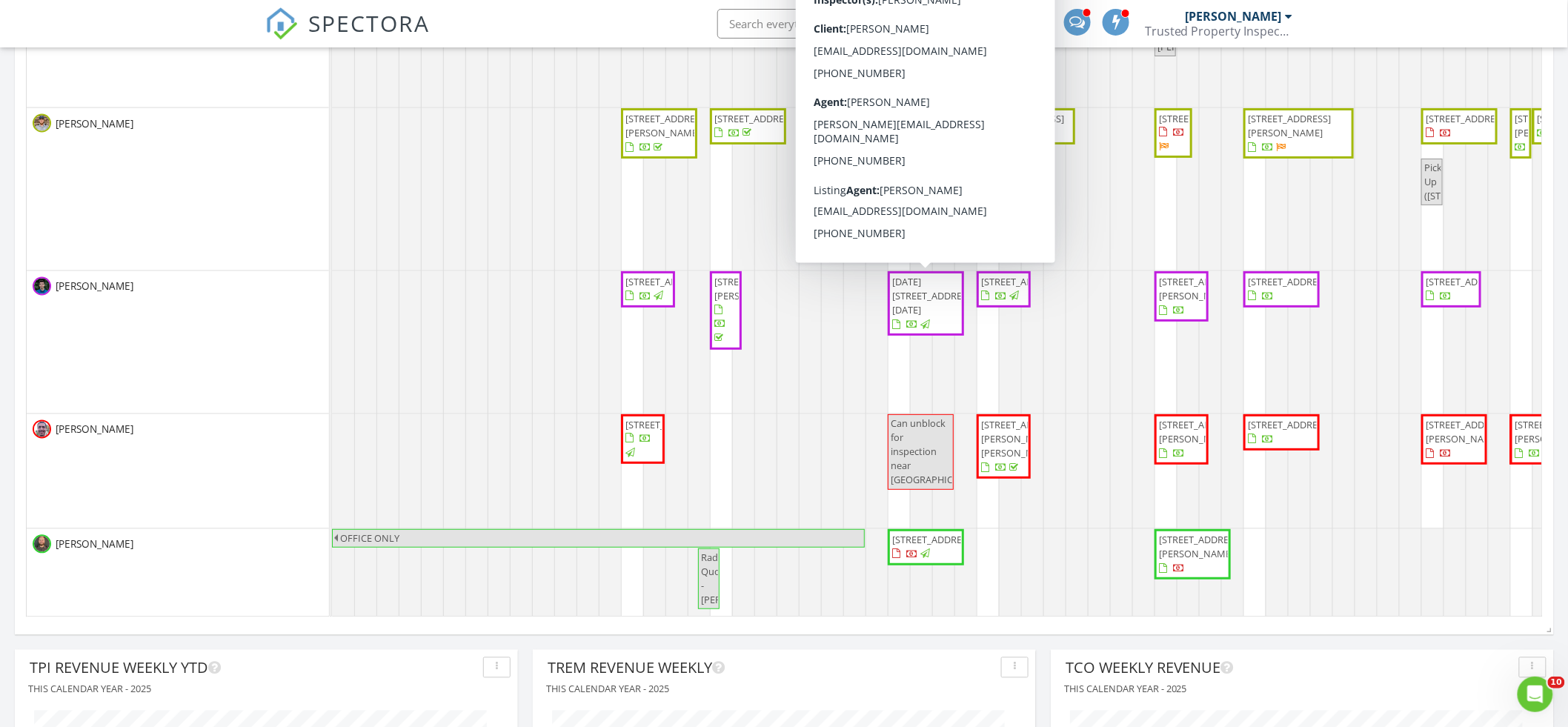
click at [935, 315] on span "1088-1090 Mt Pleasant Ave, Columbus 43201" at bounding box center [926, 303] width 70 height 58
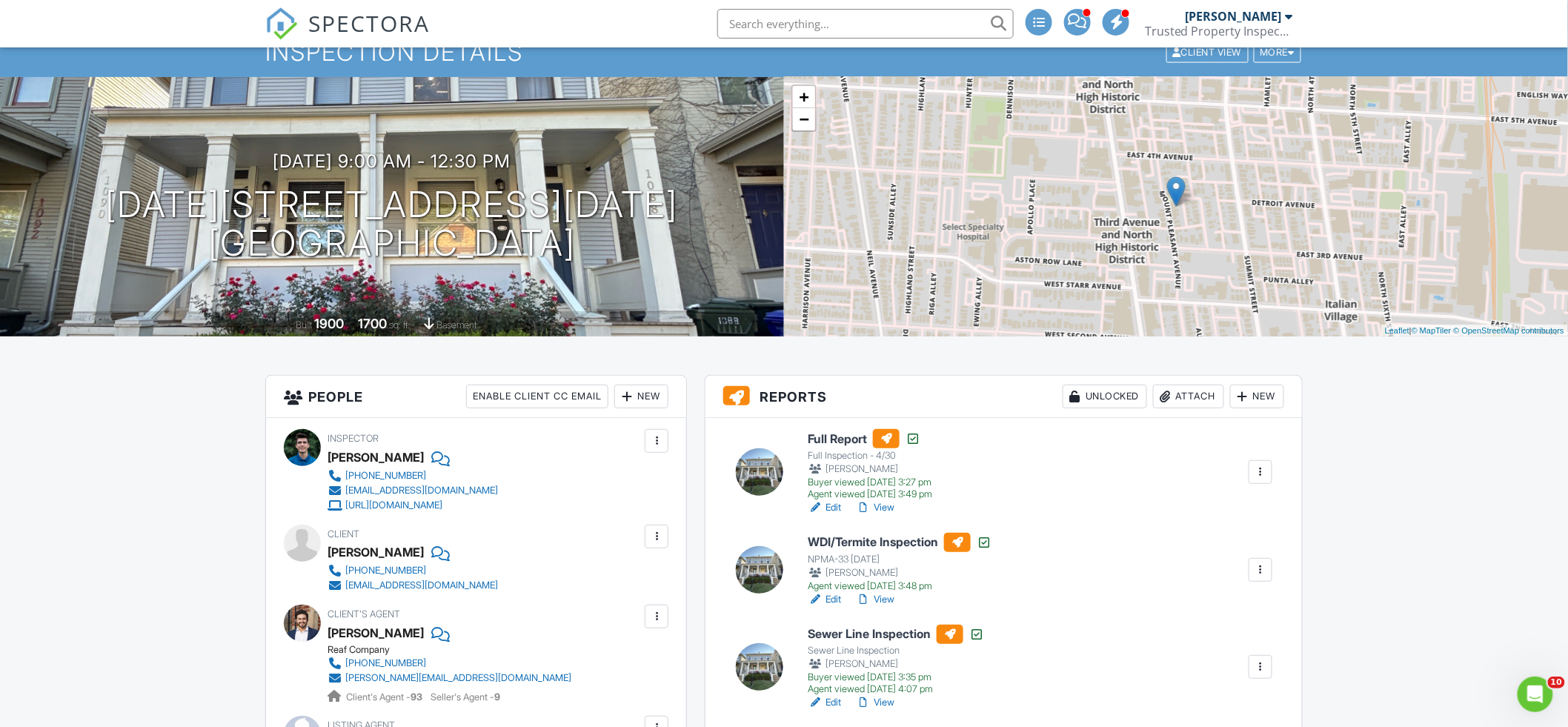
scroll to position [126, 0]
